Goal: Information Seeking & Learning: Learn about a topic

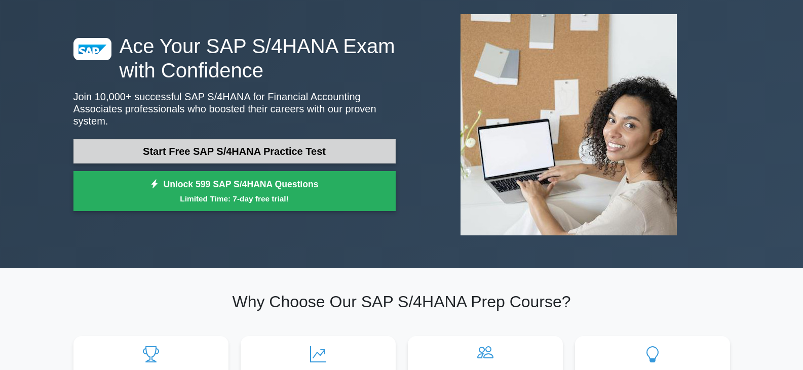
click at [234, 146] on link "Start Free SAP S/4HANA Practice Test" at bounding box center [234, 151] width 322 height 24
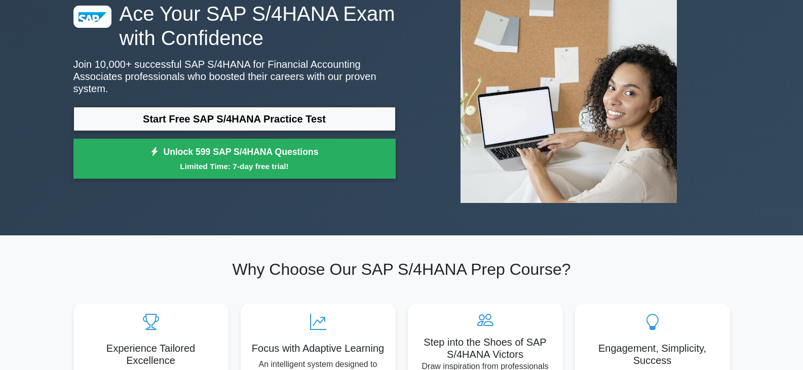
scroll to position [140, 0]
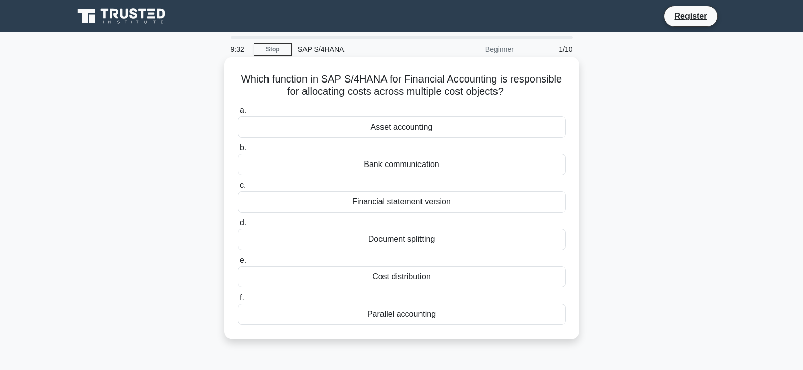
click at [396, 280] on div "Cost distribution" at bounding box center [402, 276] width 328 height 21
click at [238, 264] on input "e. Cost distribution" at bounding box center [238, 260] width 0 height 7
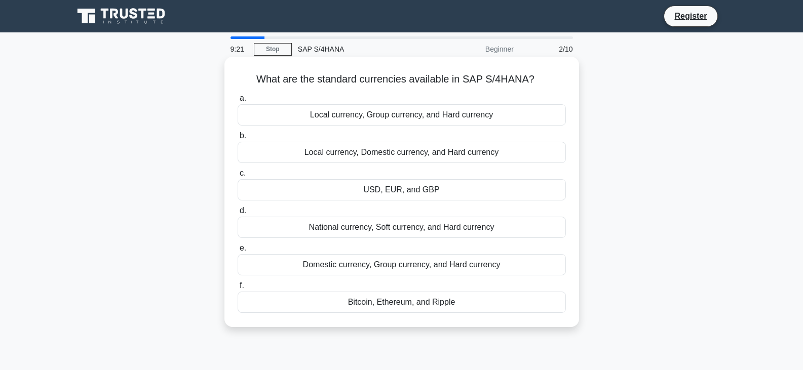
click at [423, 193] on div "USD, EUR, and GBP" at bounding box center [402, 189] width 328 height 21
click at [238, 177] on input "c. USD, EUR, and GBP" at bounding box center [238, 173] width 0 height 7
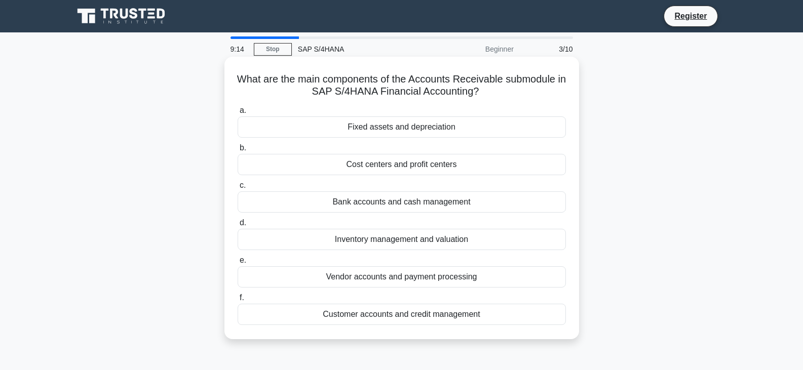
click at [399, 129] on div "Fixed assets and depreciation" at bounding box center [402, 127] width 328 height 21
click at [238, 114] on input "a. Fixed assets and depreciation" at bounding box center [238, 110] width 0 height 7
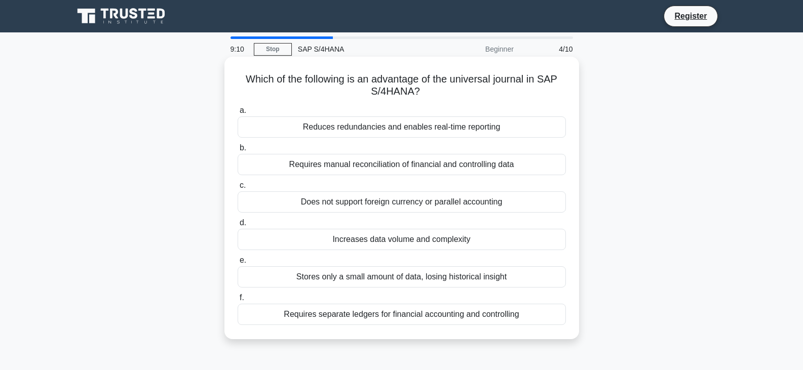
click at [356, 244] on div "Increases data volume and complexity" at bounding box center [402, 239] width 328 height 21
click at [238, 226] on input "d. Increases data volume and complexity" at bounding box center [238, 223] width 0 height 7
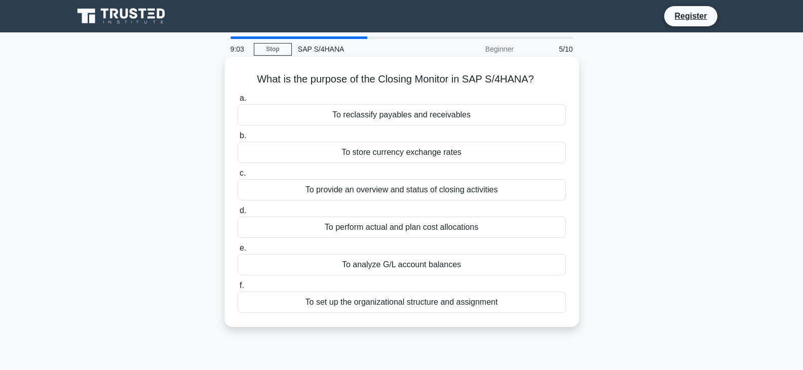
click at [386, 195] on div "To provide an overview and status of closing activities" at bounding box center [402, 189] width 328 height 21
click at [238, 177] on input "c. To provide an overview and status of closing activities" at bounding box center [238, 173] width 0 height 7
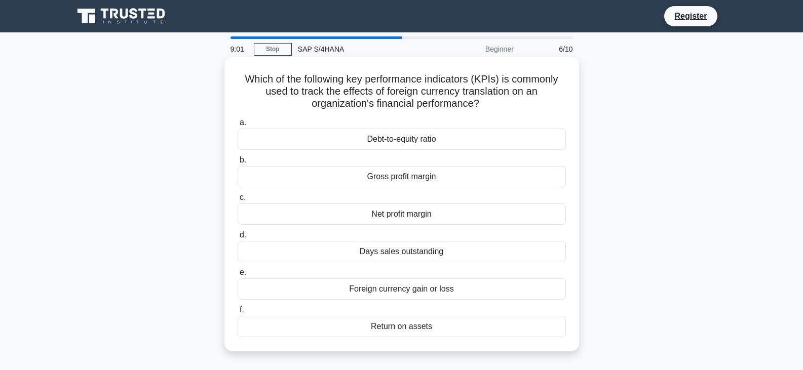
click at [384, 206] on div "Net profit margin" at bounding box center [402, 214] width 328 height 21
click at [238, 201] on input "c. Net profit margin" at bounding box center [238, 198] width 0 height 7
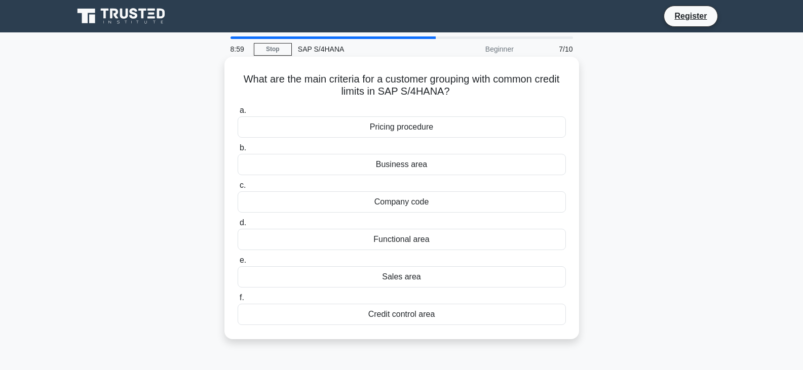
click at [402, 236] on div "Functional area" at bounding box center [402, 239] width 328 height 21
click at [238, 226] on input "d. Functional area" at bounding box center [238, 223] width 0 height 7
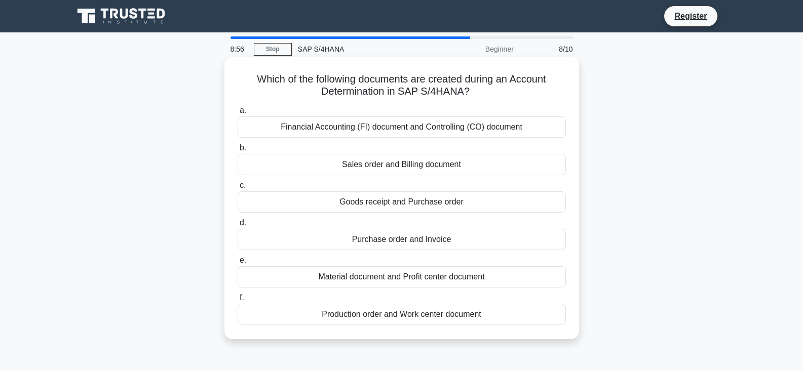
click at [398, 242] on div "Purchase order and Invoice" at bounding box center [402, 239] width 328 height 21
click at [238, 226] on input "d. Purchase order and Invoice" at bounding box center [238, 223] width 0 height 7
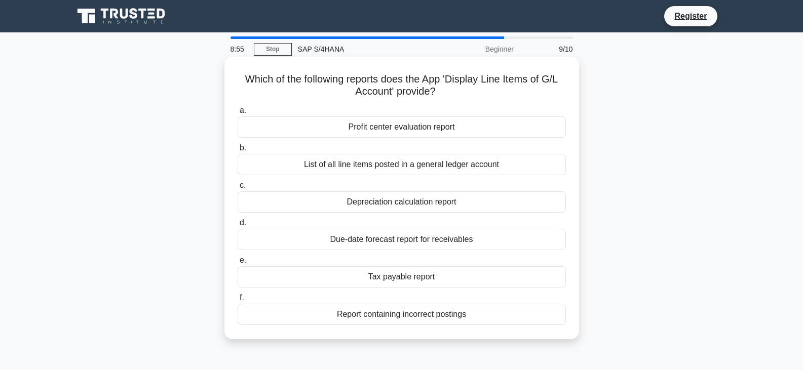
click at [403, 282] on div "Tax payable report" at bounding box center [402, 276] width 328 height 21
click at [238, 264] on input "e. Tax payable report" at bounding box center [238, 260] width 0 height 7
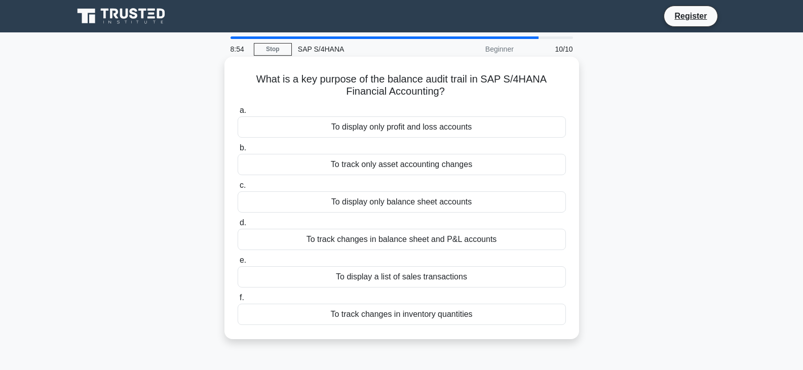
drag, startPoint x: 408, startPoint y: 284, endPoint x: 410, endPoint y: 294, distance: 10.3
click at [408, 285] on div "To display a list of sales transactions" at bounding box center [402, 276] width 328 height 21
click at [238, 264] on input "e. To display a list of sales transactions" at bounding box center [238, 260] width 0 height 7
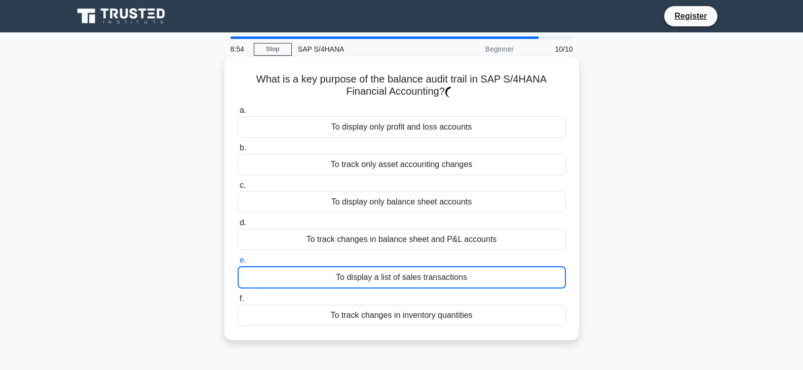
click at [412, 310] on div "To track changes in inventory quantities" at bounding box center [402, 315] width 328 height 21
click at [238, 302] on input "f. To track changes in inventory quantities" at bounding box center [238, 299] width 0 height 7
